Goal: Transaction & Acquisition: Purchase product/service

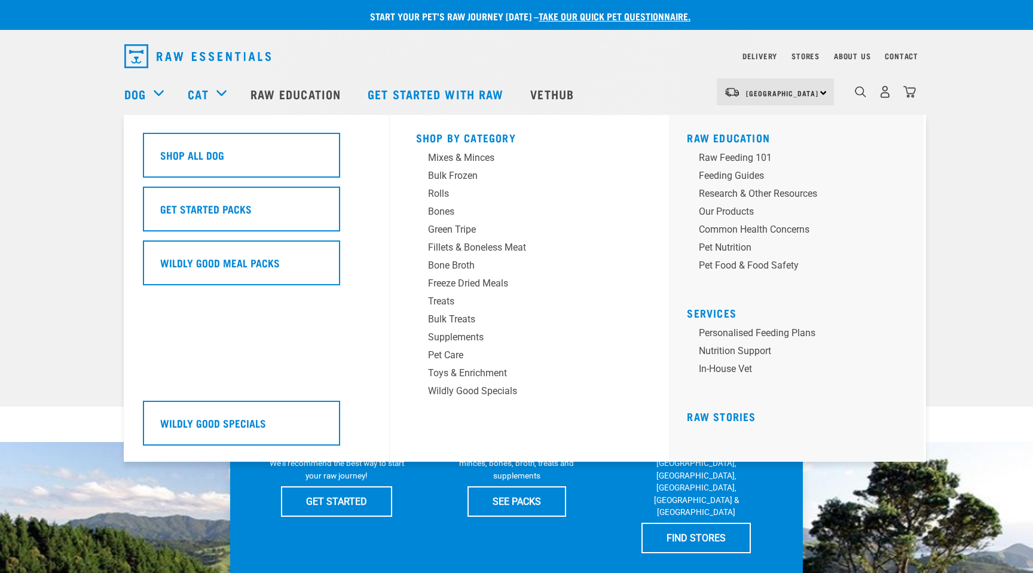
click at [162, 92] on div "Dog" at bounding box center [149, 94] width 51 height 48
click at [457, 160] on div "Mixes & Minces" at bounding box center [521, 158] width 187 height 14
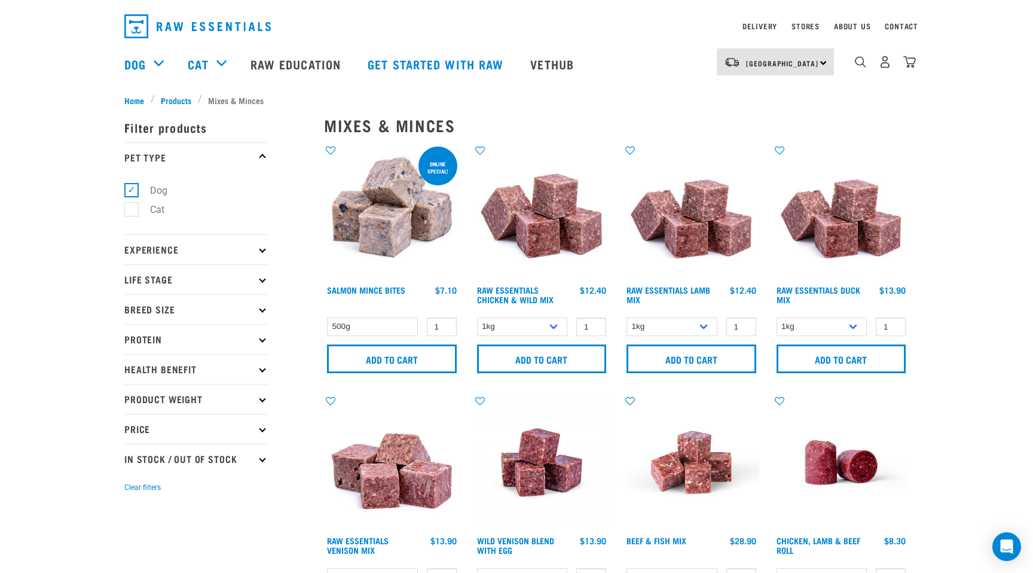
scroll to position [31, 0]
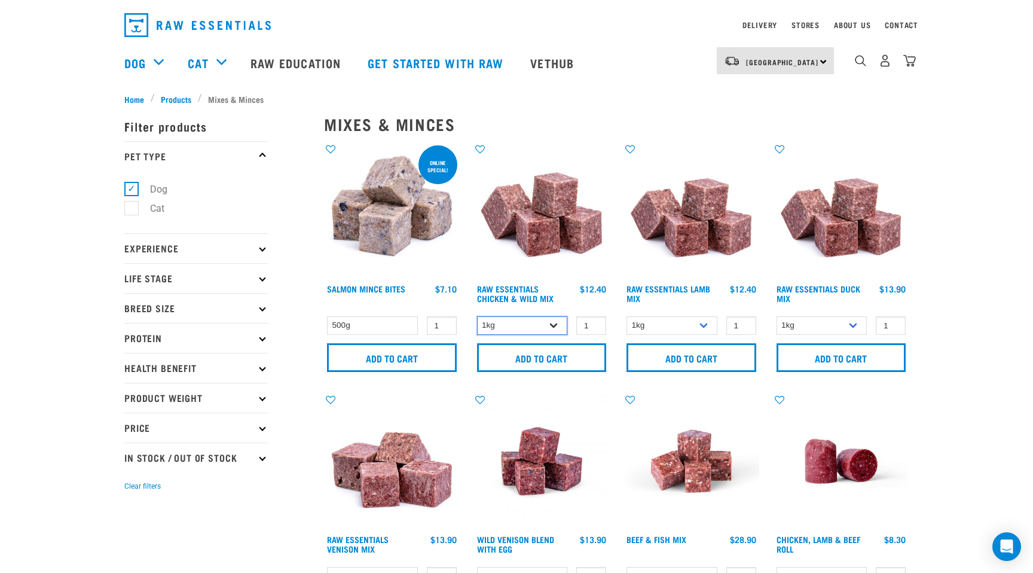
click at [558, 325] on select "1kg 3kg Bulk (10kg)" at bounding box center [522, 325] width 91 height 19
select select "709"
click at [708, 323] on select "1kg 3kg Bulk (10kg)" at bounding box center [672, 325] width 91 height 19
select select "24"
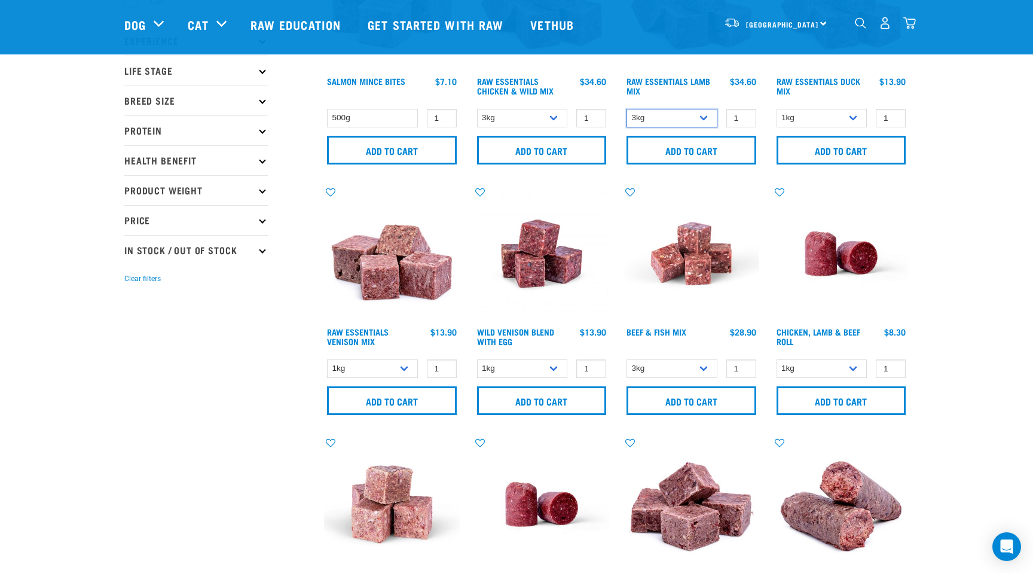
scroll to position [185, 0]
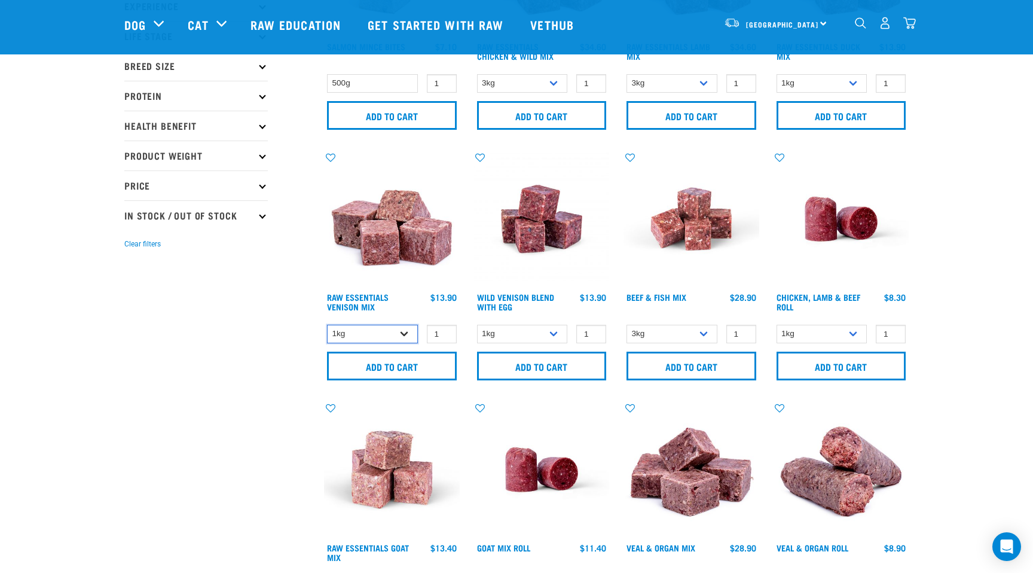
click at [403, 329] on select "1kg 3kg Bulk (20kg)" at bounding box center [372, 334] width 91 height 19
select select "712"
click at [557, 331] on select "1kg 3kg Bulk (10kg)" at bounding box center [522, 334] width 91 height 19
click at [555, 374] on input "Add to cart" at bounding box center [542, 366] width 130 height 29
click at [372, 363] on input "Add to cart" at bounding box center [392, 366] width 130 height 29
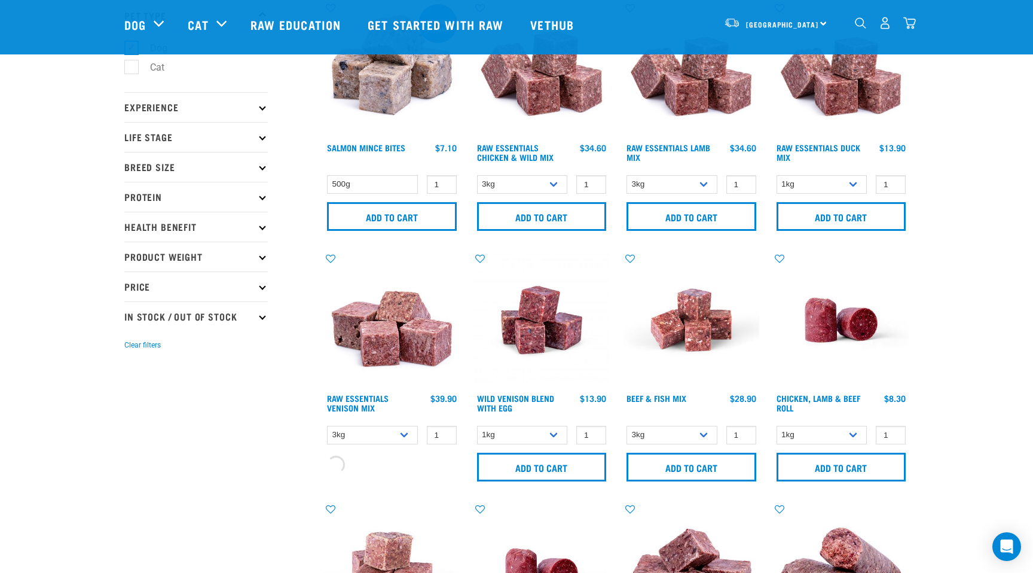
scroll to position [62, 0]
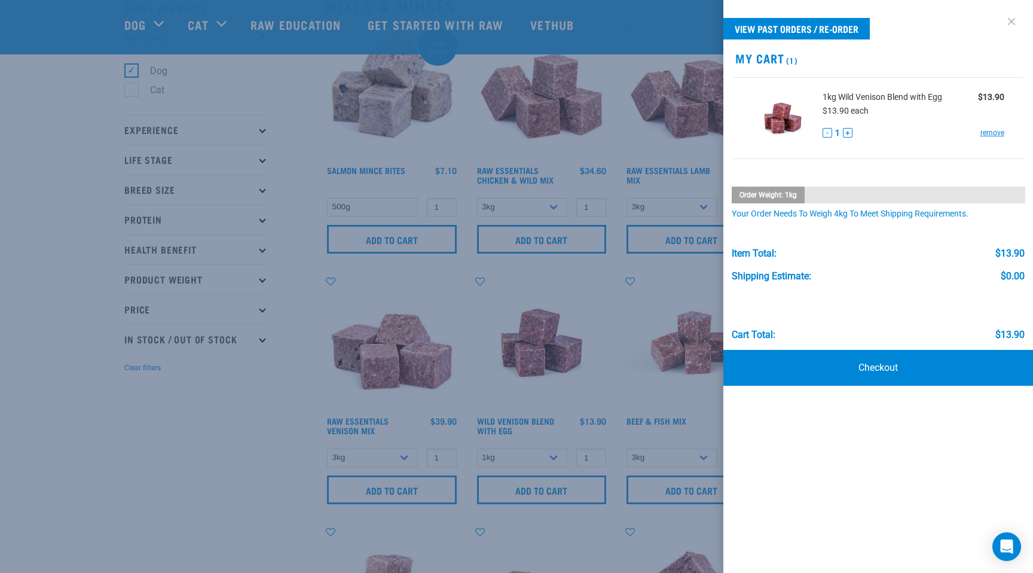
click at [1003, 23] on link at bounding box center [1011, 21] width 19 height 19
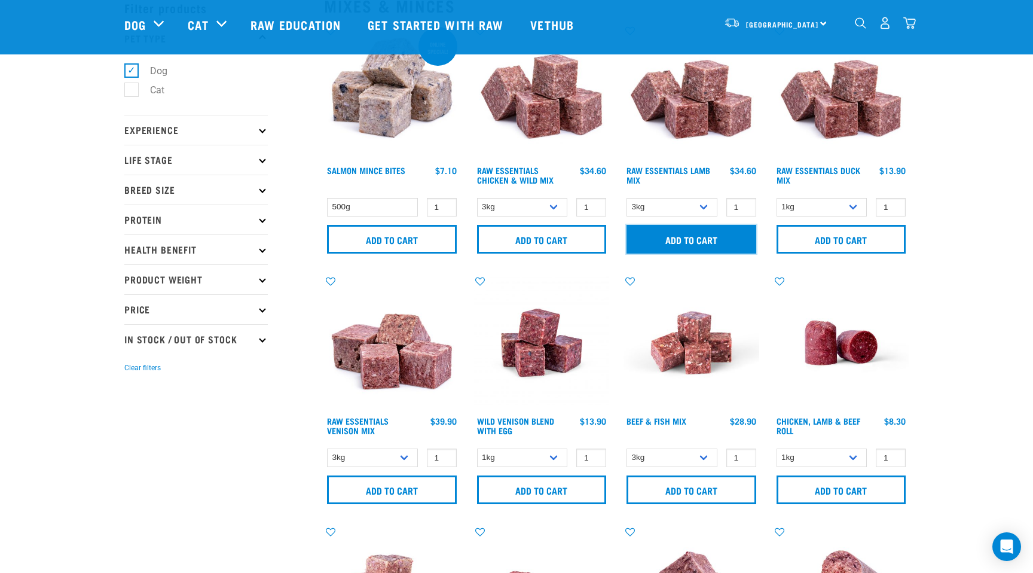
click at [707, 241] on input "Add to cart" at bounding box center [692, 239] width 130 height 29
click at [923, 19] on nav "North Island North Island South Island Dog Shop All Dog Rolls Cat" at bounding box center [516, 25] width 1033 height 48
click at [914, 22] on img "dropdown navigation" at bounding box center [909, 23] width 13 height 13
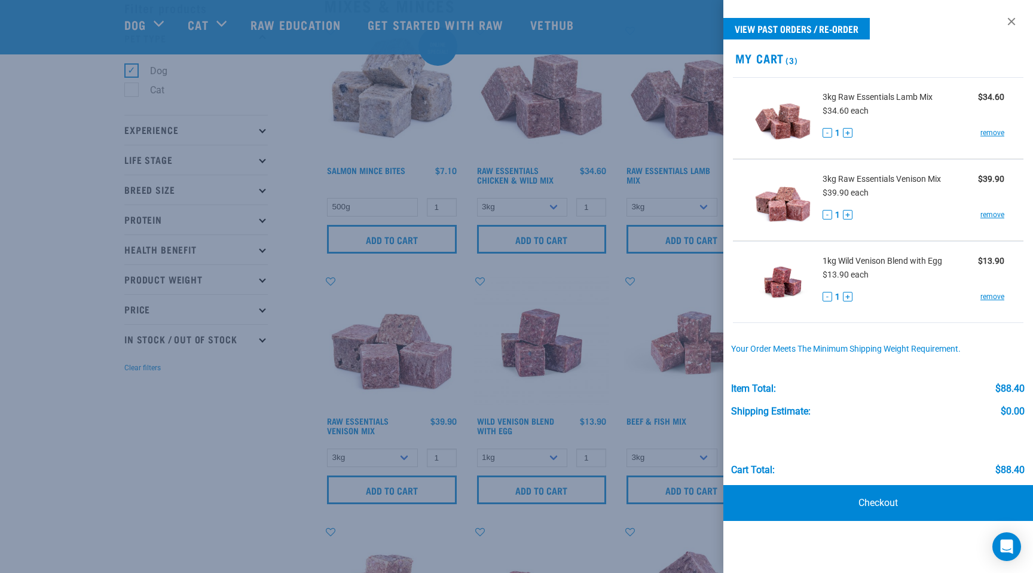
click at [572, 244] on div at bounding box center [516, 286] width 1033 height 573
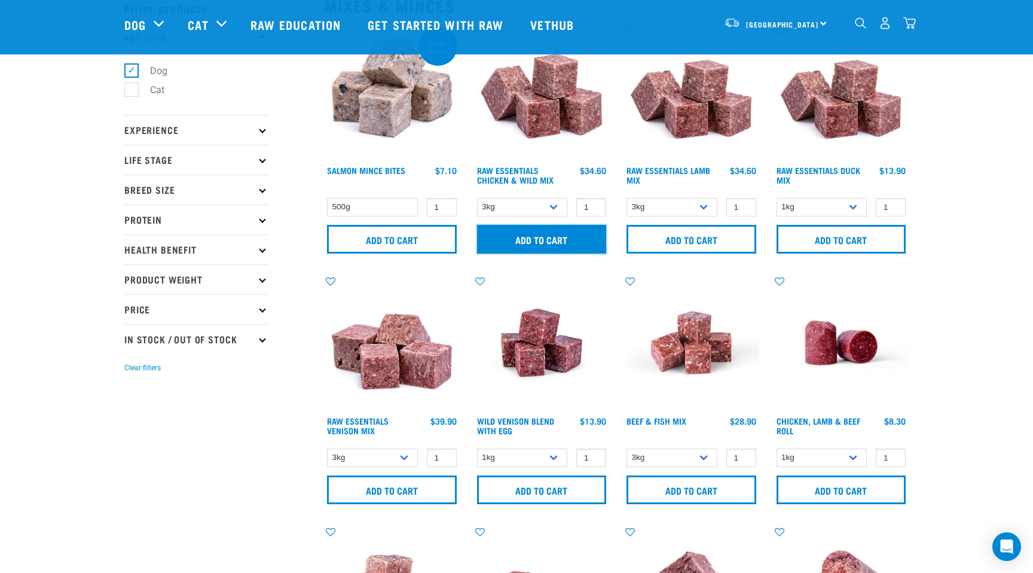
click at [534, 234] on input "Add to cart" at bounding box center [542, 239] width 130 height 29
click at [911, 17] on div "4" at bounding box center [909, 23] width 13 height 13
click at [911, 25] on img "dropdown navigation" at bounding box center [909, 23] width 13 height 13
click at [906, 26] on img "dropdown navigation" at bounding box center [909, 23] width 13 height 13
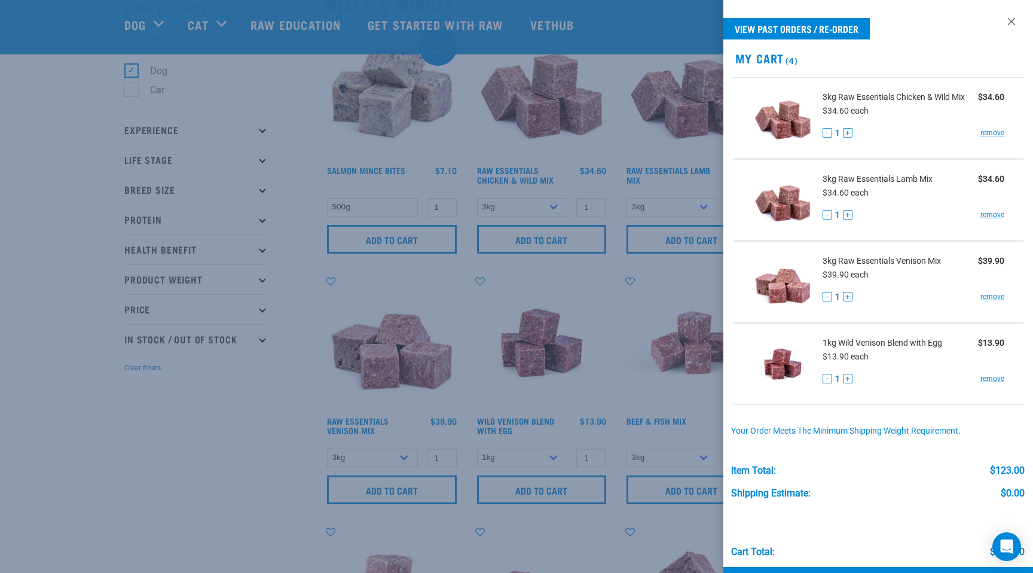
scroll to position [44, 0]
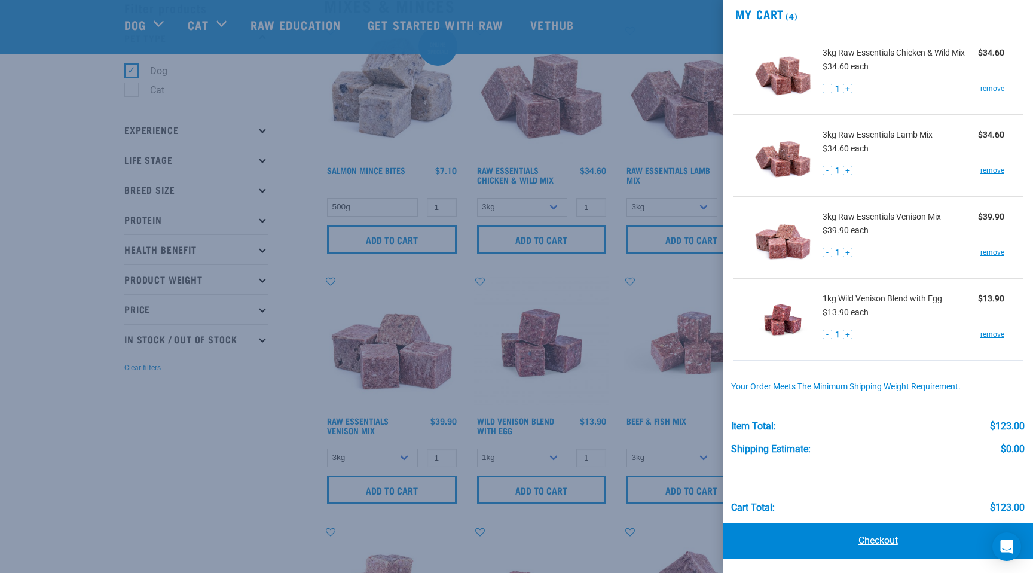
click at [873, 542] on link "Checkout" at bounding box center [878, 541] width 310 height 36
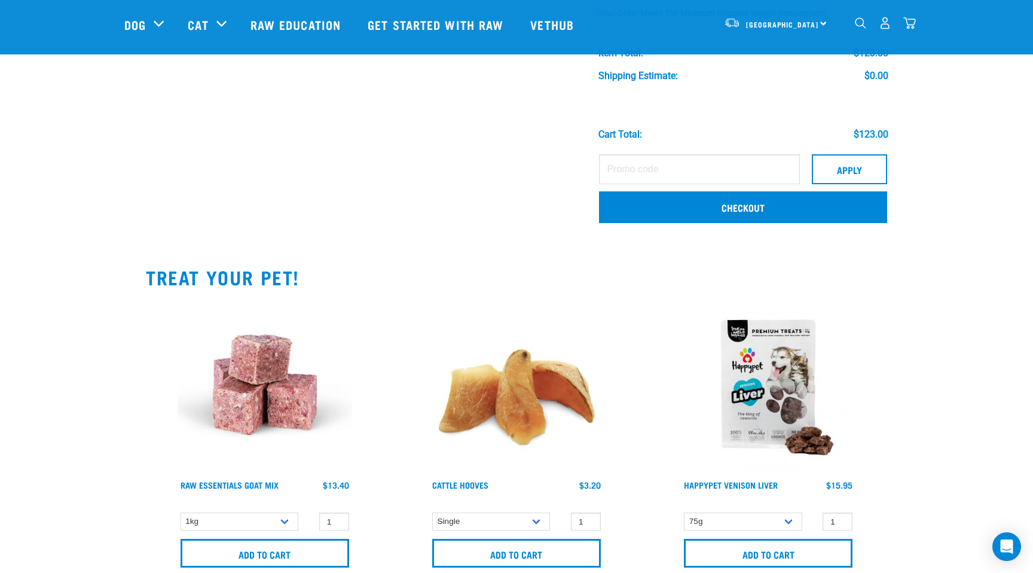
scroll to position [368, 0]
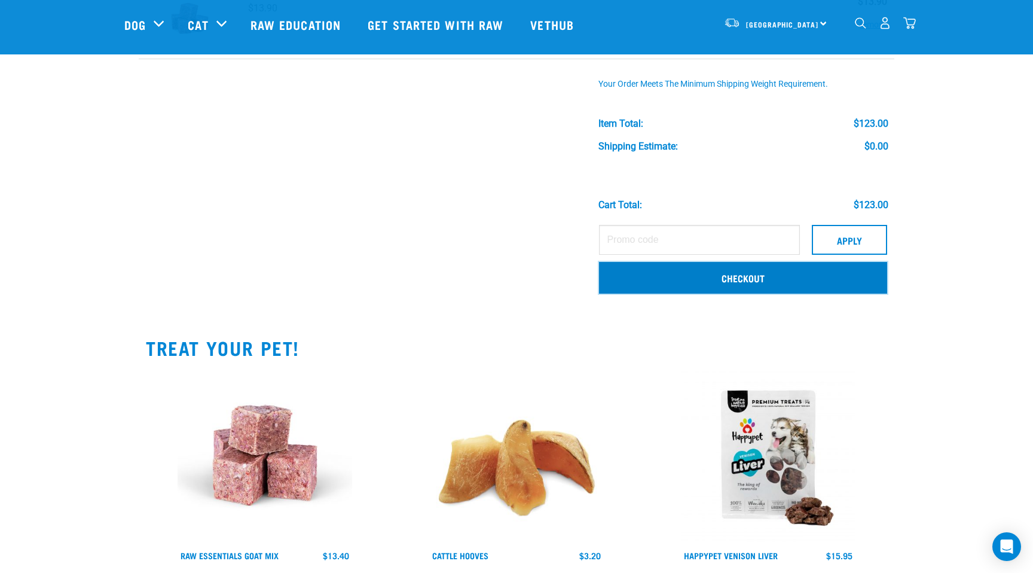
click at [767, 282] on link "Checkout" at bounding box center [743, 277] width 288 height 31
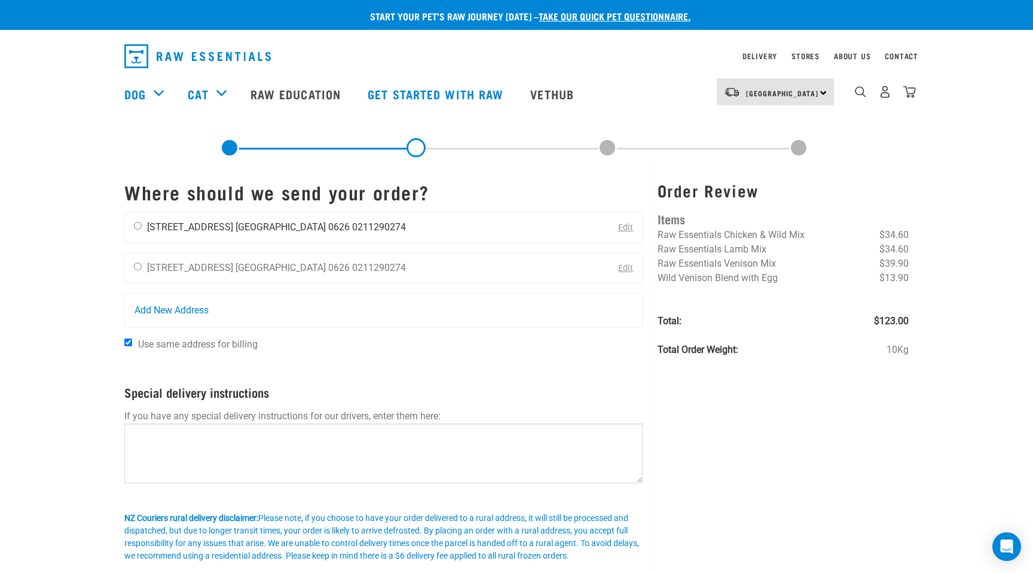
click at [138, 228] on input "radio" at bounding box center [138, 226] width 8 height 8
radio input "true"
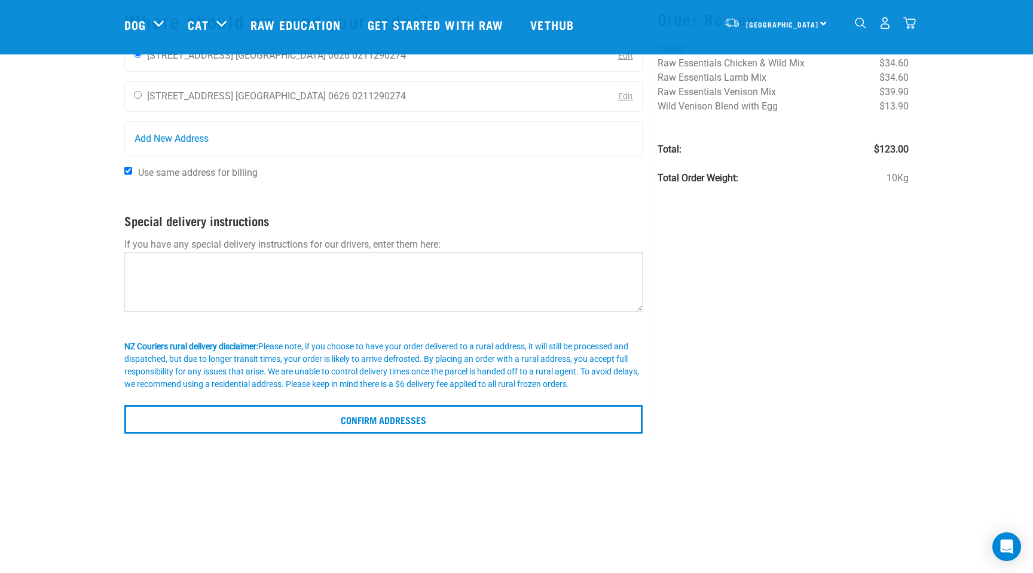
scroll to position [138, 0]
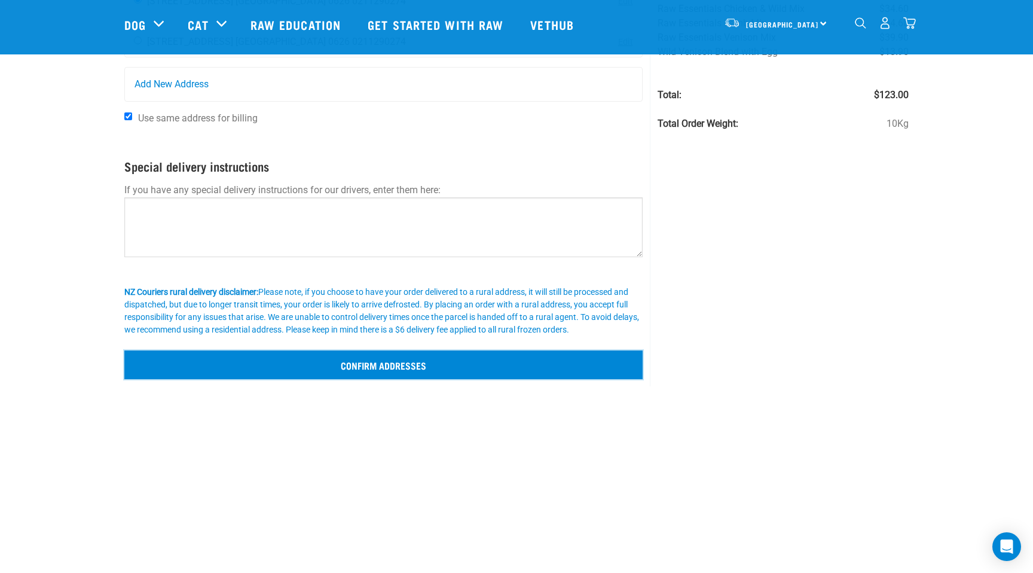
click at [406, 371] on input "Confirm addresses" at bounding box center [383, 364] width 518 height 29
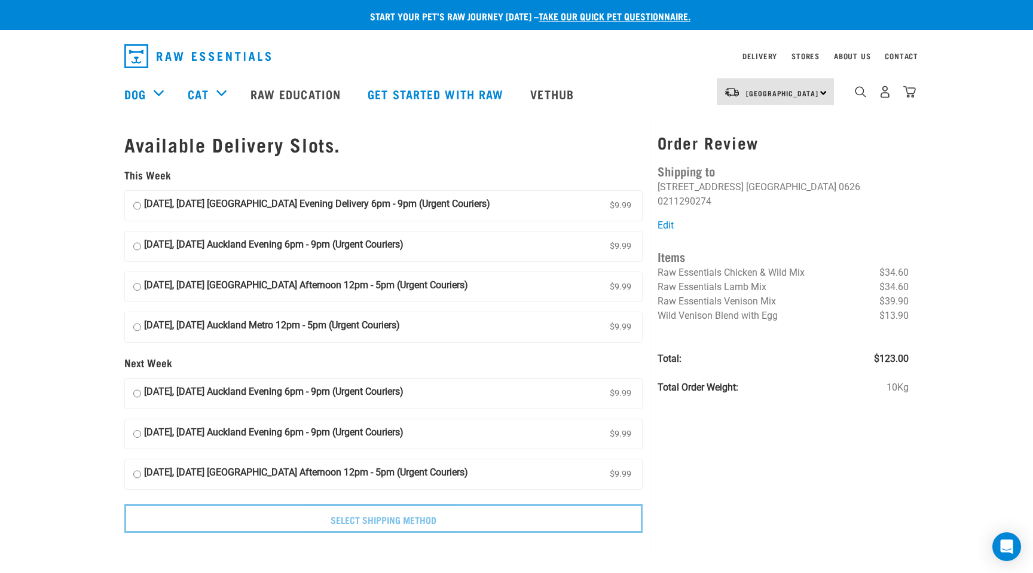
click at [138, 245] on input "[DATE], [DATE] Auckland Evening 6pm - 9pm (Urgent Couriers) $9.99" at bounding box center [137, 246] width 8 height 18
radio input "true"
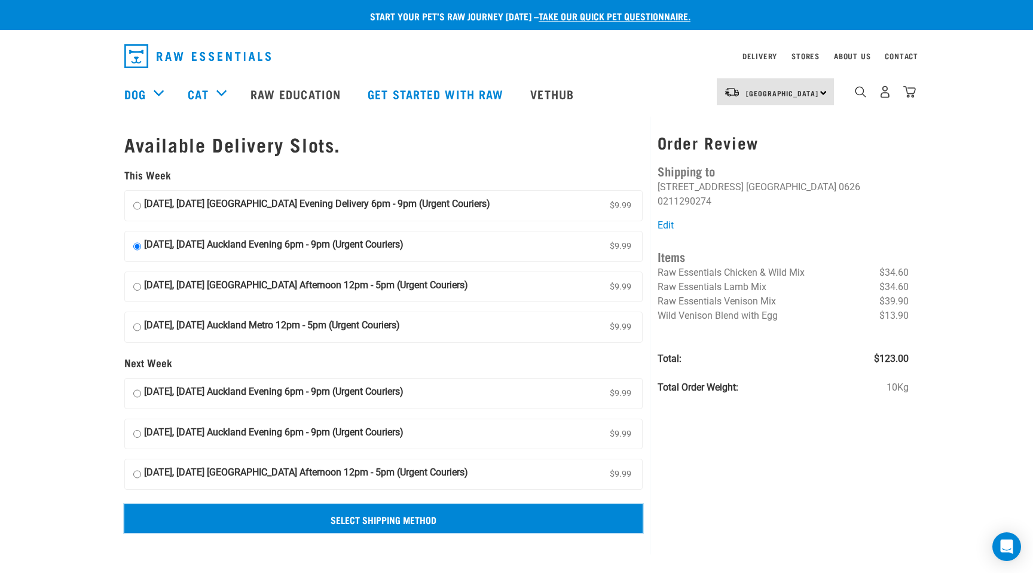
click at [361, 519] on input "Select Shipping Method" at bounding box center [383, 518] width 518 height 29
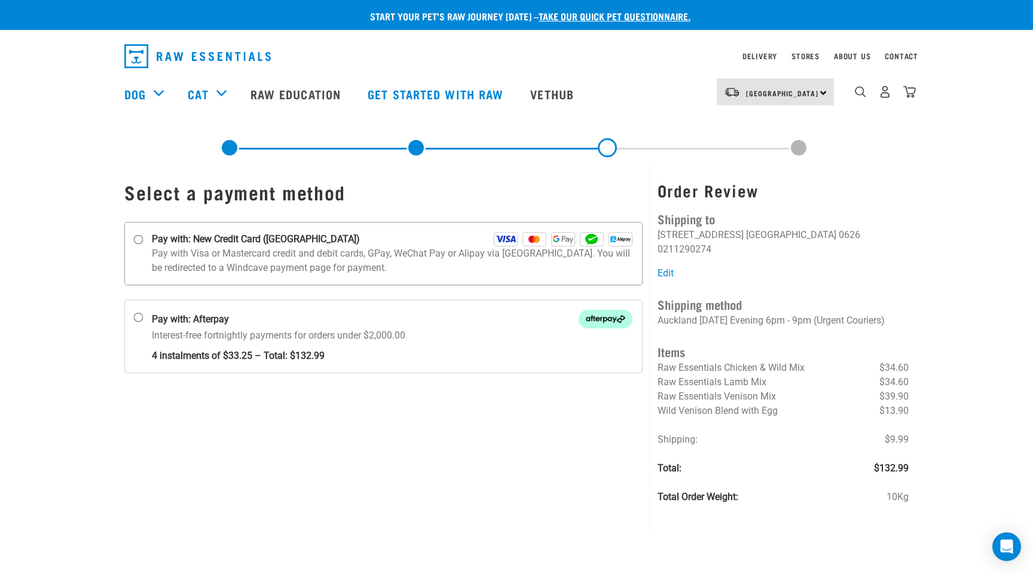
click at [136, 240] on input "Pay with: New Credit Card (Windcave)" at bounding box center [139, 240] width 10 height 10
radio input "true"
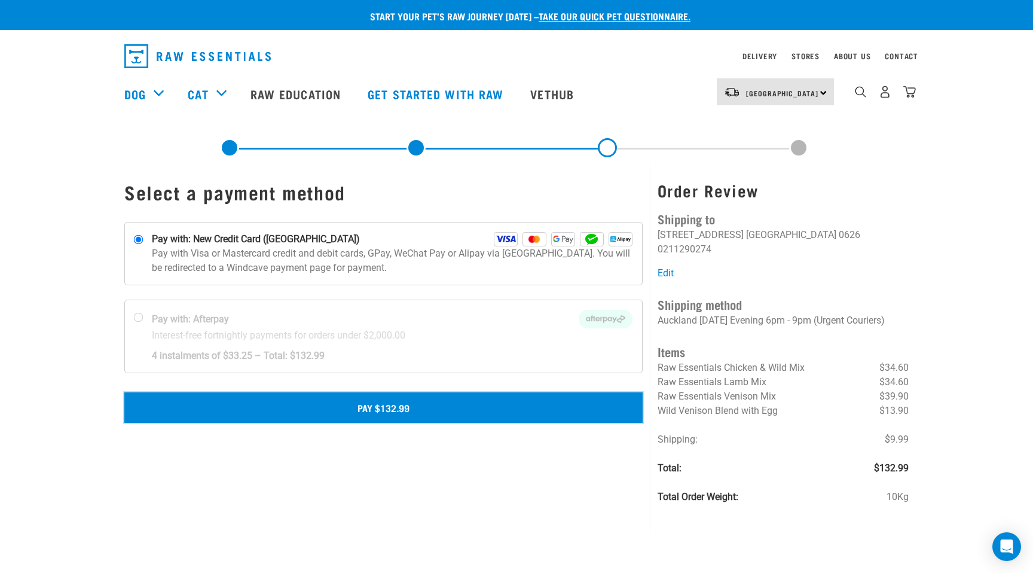
click at [396, 406] on button "Pay $132.99" at bounding box center [383, 407] width 518 height 30
click at [411, 406] on button "Pay $132.99" at bounding box center [383, 407] width 518 height 30
